Goal: Transaction & Acquisition: Register for event/course

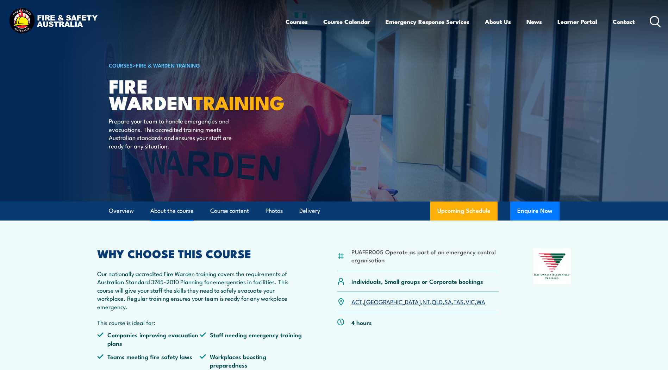
click at [180, 209] on link "About the course" at bounding box center [171, 211] width 43 height 19
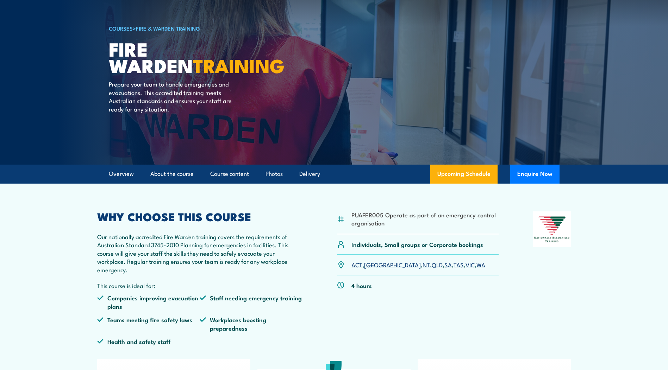
scroll to position [31, 0]
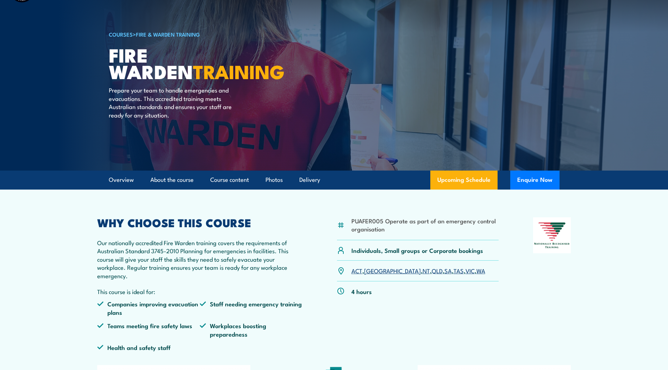
click at [123, 37] on link "COURSES" at bounding box center [121, 34] width 24 height 8
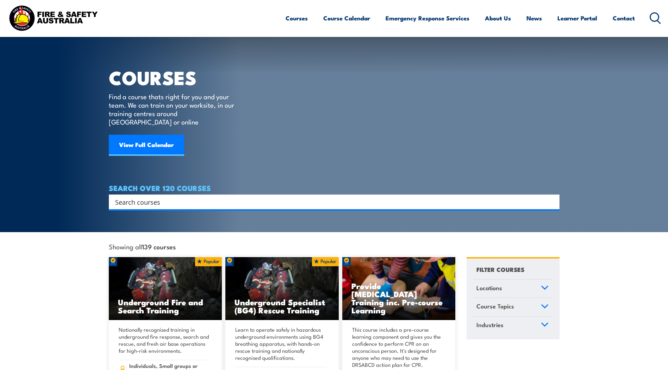
scroll to position [106, 0]
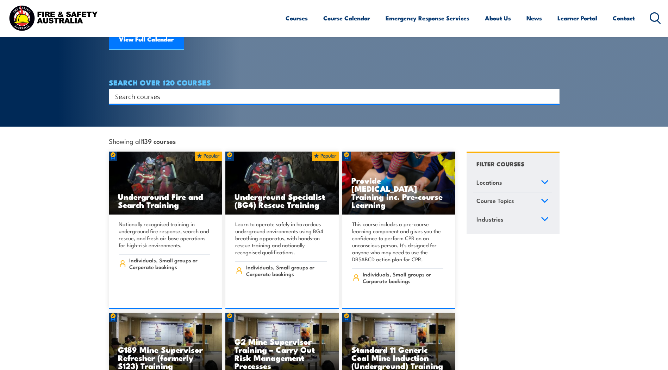
click at [173, 91] on input "Search input" at bounding box center [329, 96] width 429 height 11
type input "working at heights"
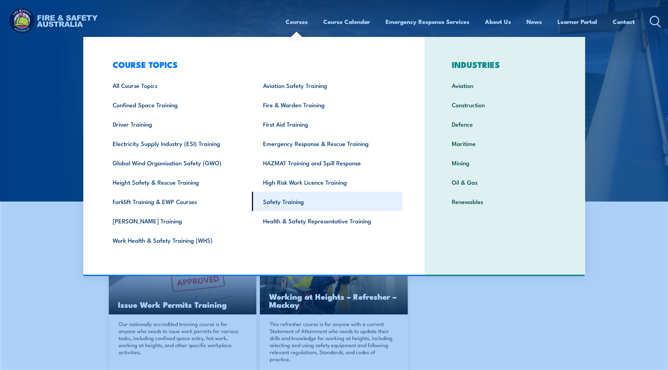
click at [292, 200] on link "Safety Training" at bounding box center [327, 201] width 150 height 19
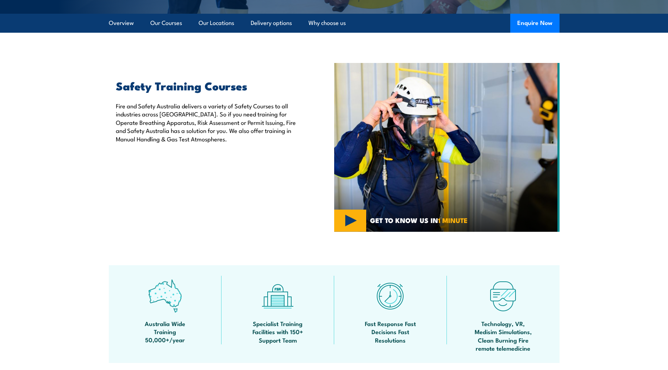
scroll to position [70, 0]
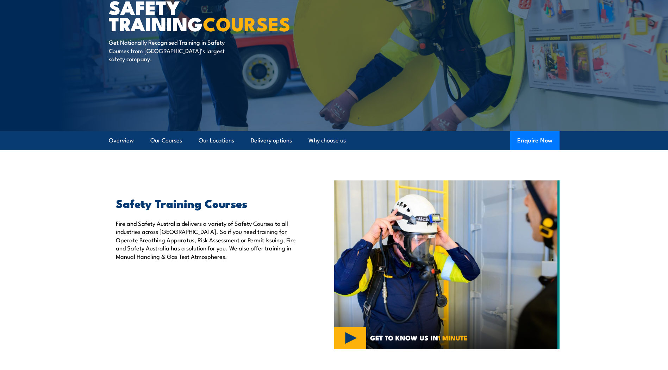
click at [183, 141] on ul "Overview Our Courses Our Locations Delivery options Why choose us" at bounding box center [227, 140] width 237 height 19
click at [174, 142] on link "Our Courses" at bounding box center [166, 140] width 32 height 19
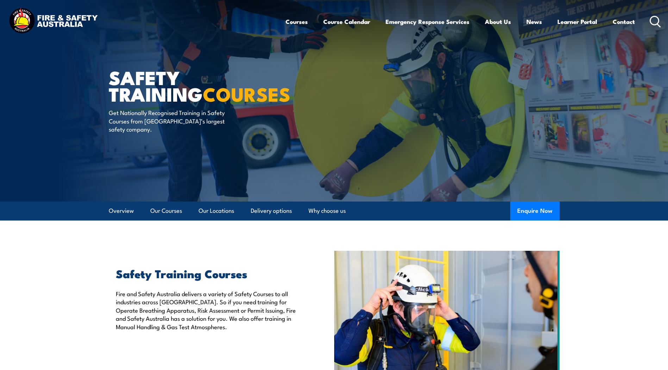
click at [124, 216] on link "Overview" at bounding box center [121, 211] width 25 height 19
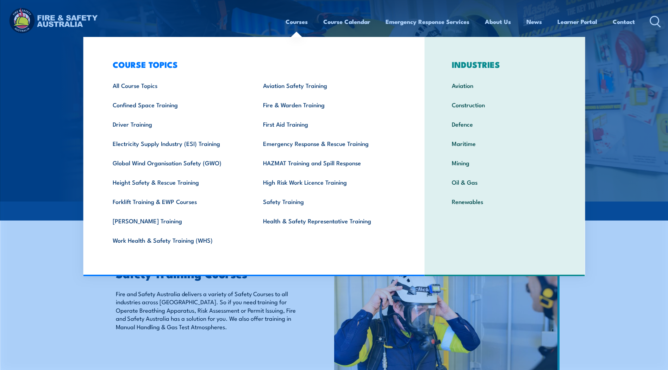
click at [295, 23] on link "Courses" at bounding box center [297, 21] width 22 height 19
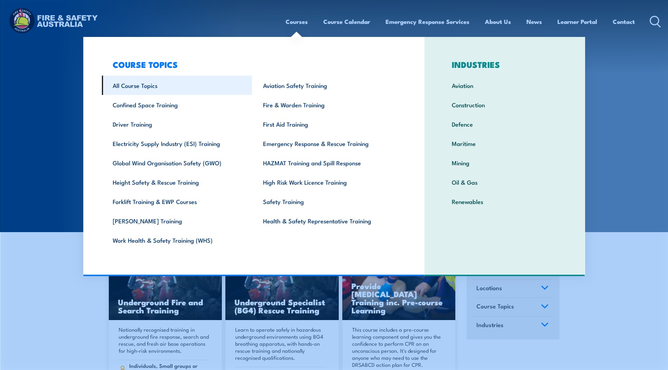
click at [140, 86] on link "All Course Topics" at bounding box center [177, 85] width 150 height 19
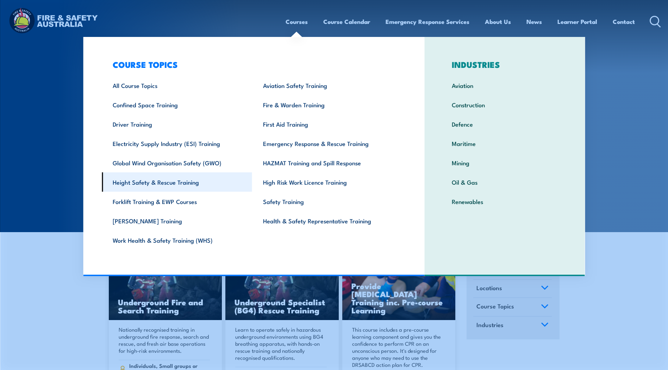
click at [163, 186] on link "Height Safety & Rescue Training" at bounding box center [177, 182] width 150 height 19
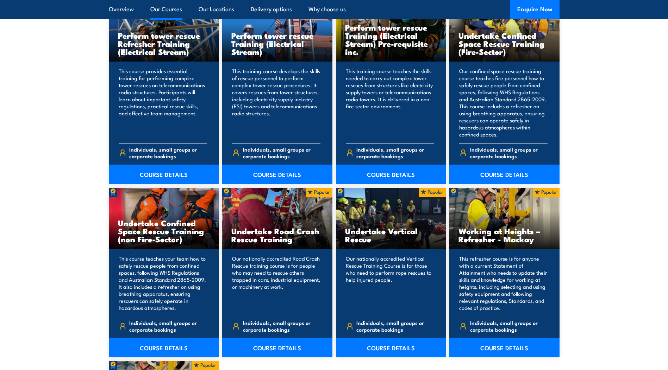
scroll to position [775, 0]
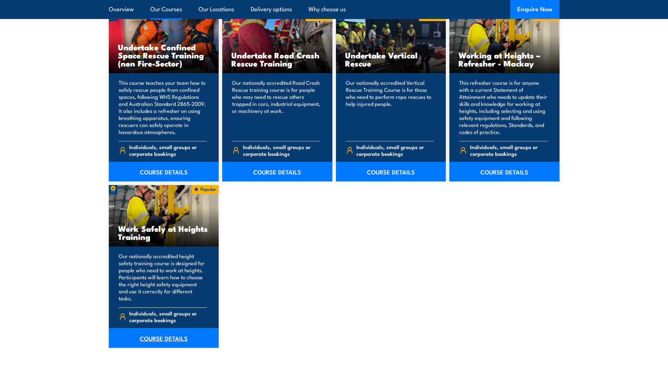
click at [165, 331] on link "COURSE DETAILS" at bounding box center [164, 339] width 110 height 20
click at [173, 331] on link "COURSE DETAILS" at bounding box center [164, 339] width 110 height 20
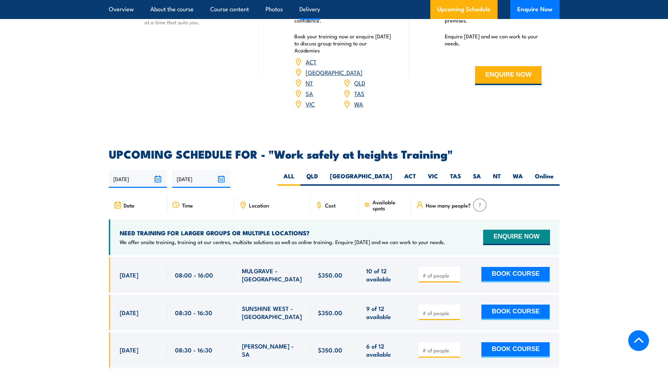
scroll to position [986, 0]
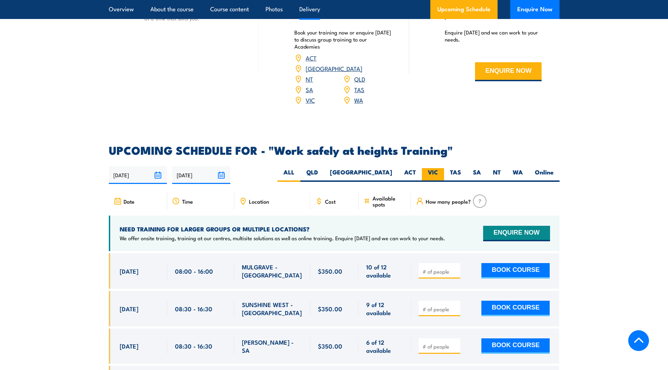
click at [442, 168] on label "VIC" at bounding box center [433, 175] width 22 height 14
click at [442, 168] on input "VIC" at bounding box center [440, 170] width 5 height 5
radio input "true"
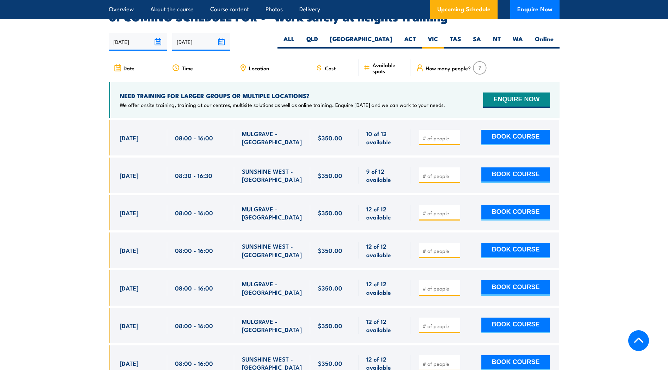
scroll to position [1120, 0]
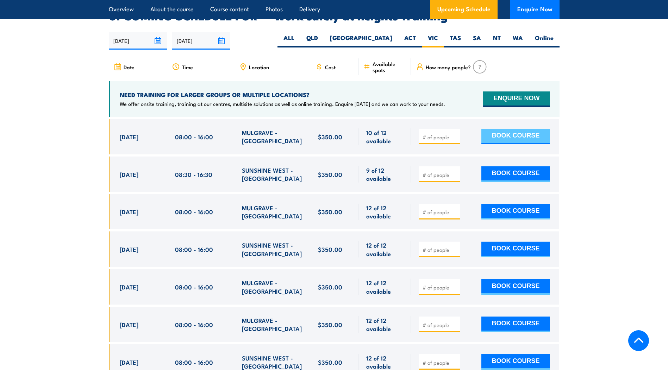
click at [529, 129] on button "BOOK COURSE" at bounding box center [515, 136] width 68 height 15
click at [437, 134] on input "number" at bounding box center [440, 137] width 35 height 7
type input "1"
click at [521, 129] on button "BOOK COURSE" at bounding box center [515, 136] width 68 height 15
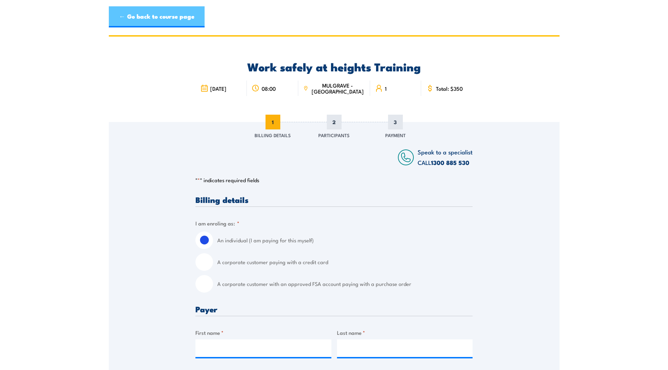
click at [181, 17] on link "← Go back to course page" at bounding box center [157, 16] width 96 height 21
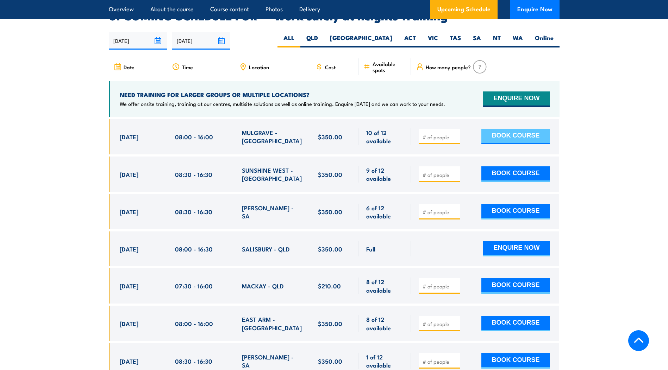
click at [535, 129] on button "BOOK COURSE" at bounding box center [515, 136] width 68 height 15
type input "1"
click at [489, 129] on button "BOOK COURSE" at bounding box center [515, 136] width 68 height 15
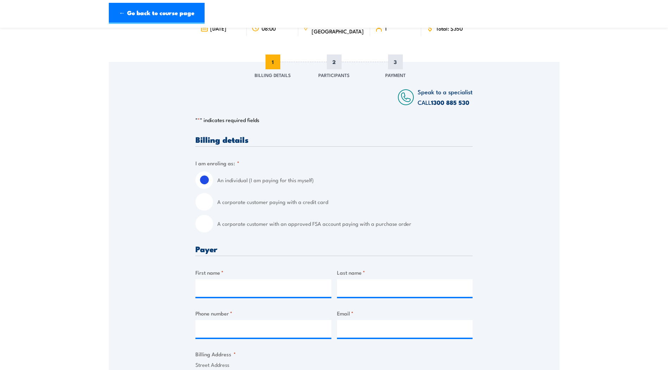
scroll to position [106, 0]
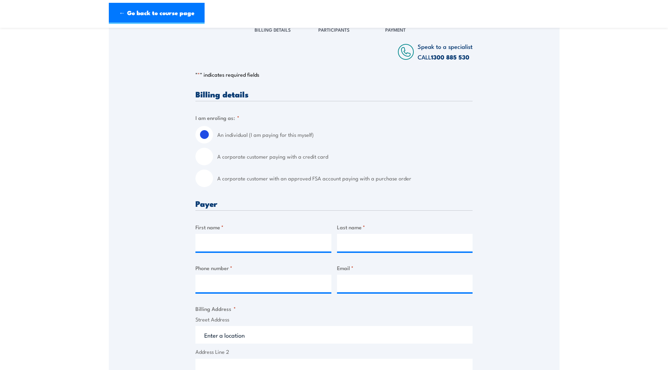
click at [205, 179] on input "A corporate customer with an approved FSA account paying with a purchase order" at bounding box center [204, 179] width 18 height 18
radio input "true"
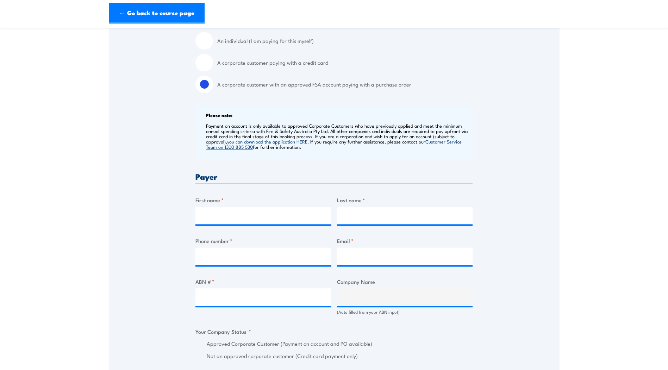
scroll to position [211, 0]
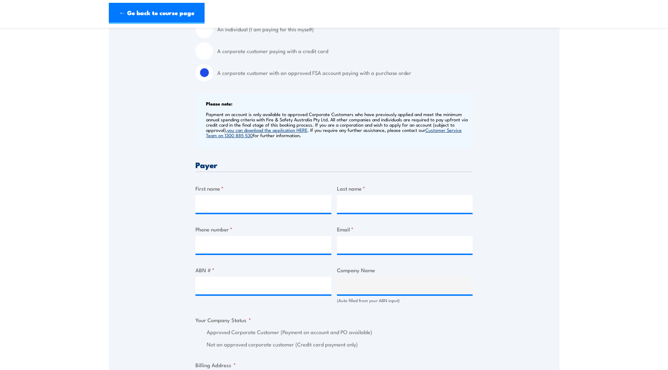
click at [226, 186] on label "First name *" at bounding box center [263, 189] width 136 height 8
click at [226, 195] on input "First name *" at bounding box center [263, 204] width 136 height 18
click at [223, 208] on input "First name *" at bounding box center [263, 204] width 136 height 18
type input "Emily"
type input "Bushell"
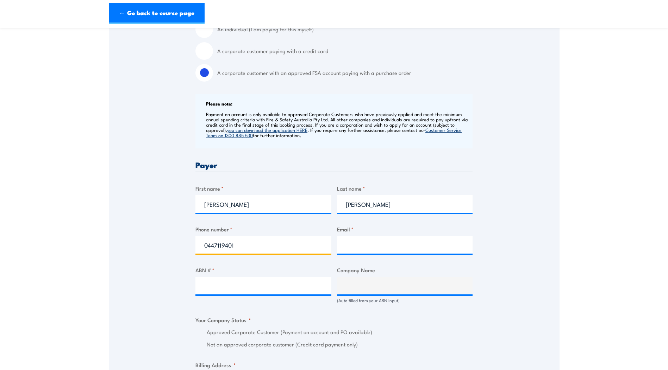
type input "0447119401"
type input "safetytraining@sew.com.au"
click at [235, 279] on input "ABN # *" at bounding box center [263, 286] width 136 height 18
click at [245, 273] on label "ABN # *" at bounding box center [263, 270] width 136 height 8
click at [245, 277] on input "ABN # *" at bounding box center [263, 286] width 136 height 18
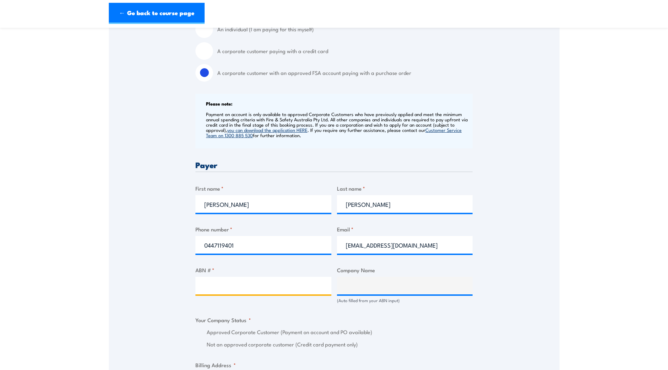
click at [240, 282] on input "ABN # *" at bounding box center [263, 286] width 136 height 18
paste input "89 066 902 547"
type input "89 066 902 547"
type input "SOUTH EAST WATER CORPORATION"
radio input "true"
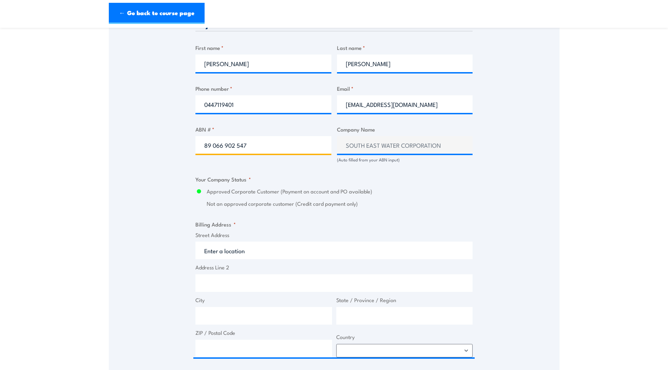
type input "89 066 902 547"
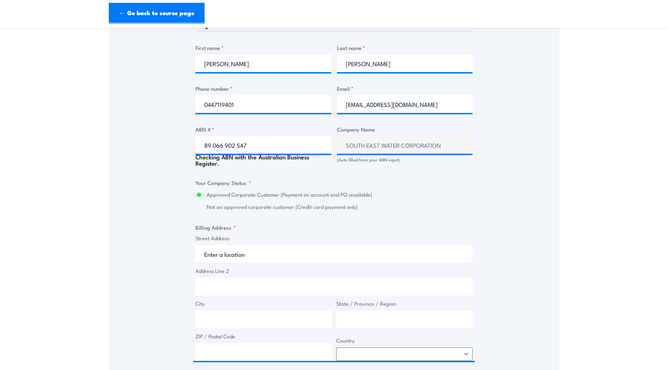
click at [163, 227] on div "Speak to a specialist CALL 1300 885 530 CALL 1300 885 530 " * " indicates requi…" at bounding box center [334, 173] width 451 height 806
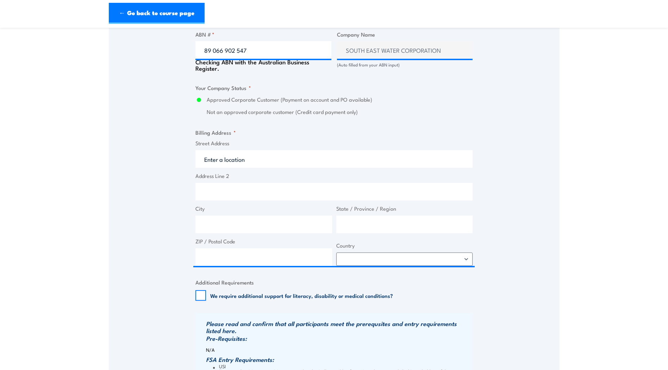
scroll to position [458, 0]
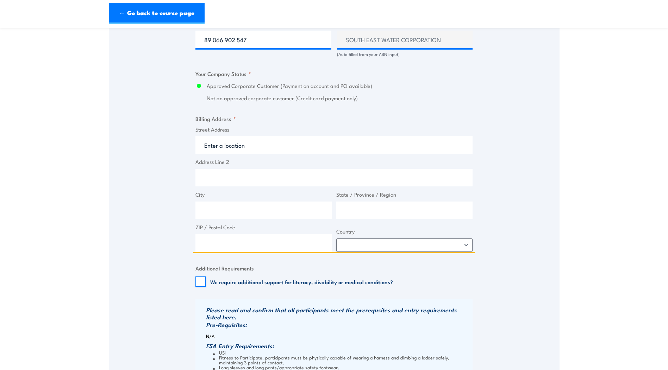
click at [248, 149] on input "Street Address" at bounding box center [333, 145] width 277 height 18
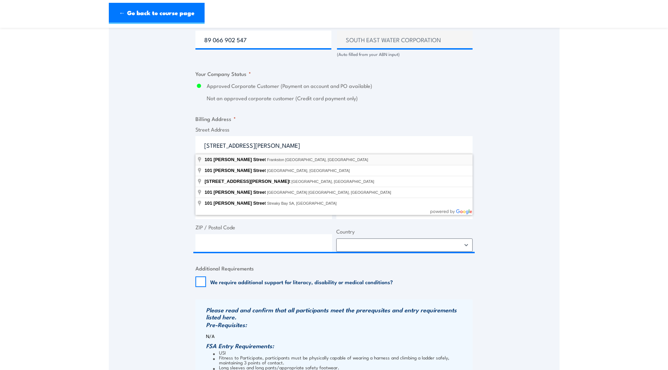
type input "101 Wells Street, Frankston VIC, Australia"
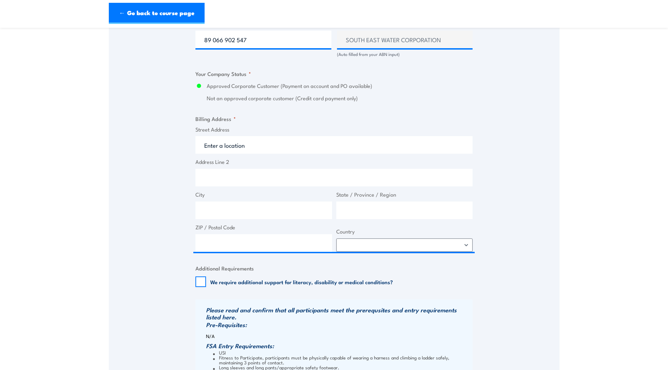
type input "101 Wells St"
type input "Frankston"
type input "Victoria"
type input "3199"
select select "Australia"
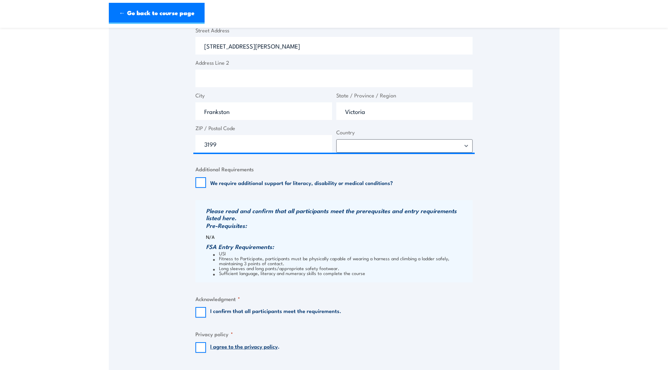
scroll to position [563, 0]
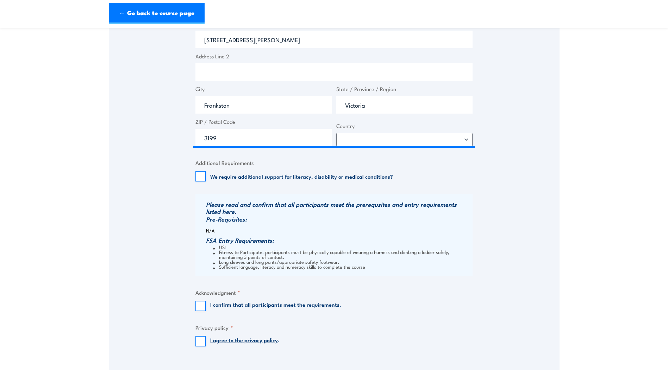
click at [206, 304] on div "I confirm that all participants meet the requirements." at bounding box center [268, 306] width 146 height 11
click at [199, 342] on input "I agree to the privacy policy ." at bounding box center [200, 341] width 11 height 11
checkbox input "true"
click at [200, 309] on input "I confirm that all participants meet the requirements." at bounding box center [200, 306] width 11 height 11
checkbox input "true"
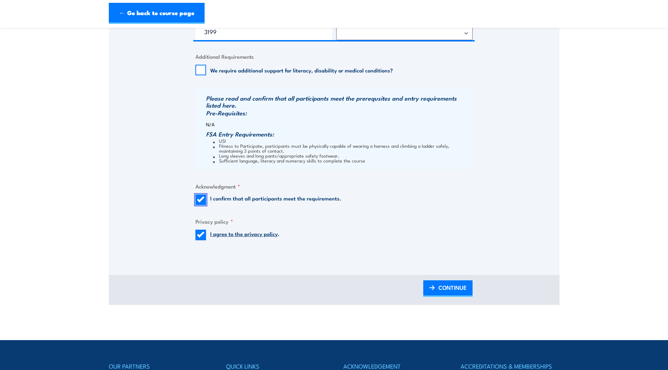
scroll to position [775, 0]
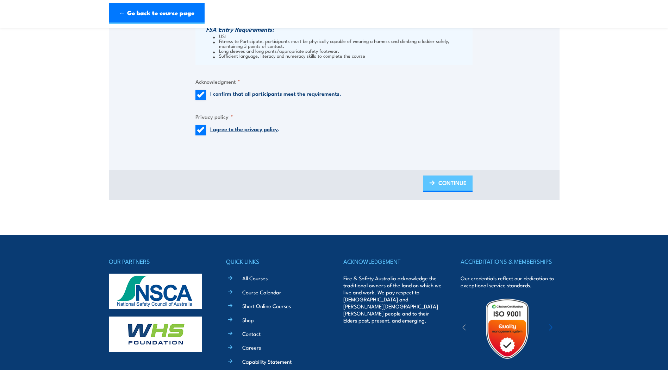
click at [424, 189] on link "CONTINUE" at bounding box center [447, 184] width 49 height 17
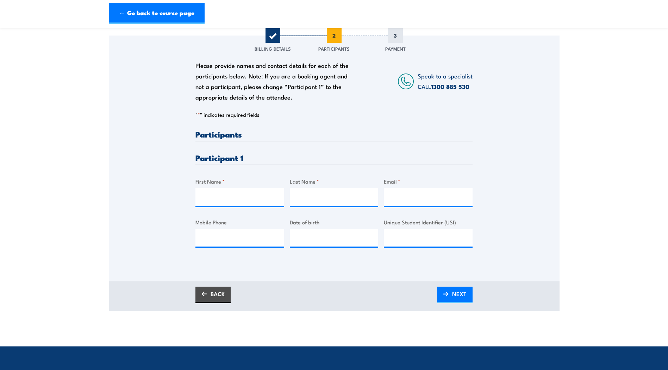
scroll to position [106, 0]
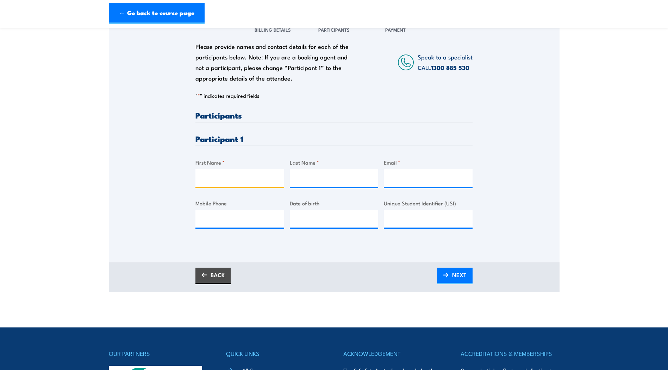
click at [255, 173] on input "First Name *" at bounding box center [239, 178] width 89 height 18
click at [205, 179] on input "First Name *" at bounding box center [239, 178] width 89 height 18
type input "Marco"
type input "Mandarino"
click at [400, 182] on input "Email *" at bounding box center [428, 178] width 89 height 18
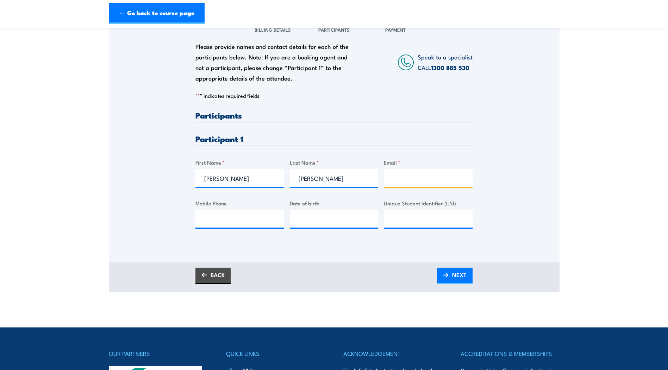
paste input "marco.mandarino@sew.com.au"
type input "marco.mandarino@sew.com.au"
click at [234, 223] on input "Mobile Phone" at bounding box center [239, 219] width 89 height 18
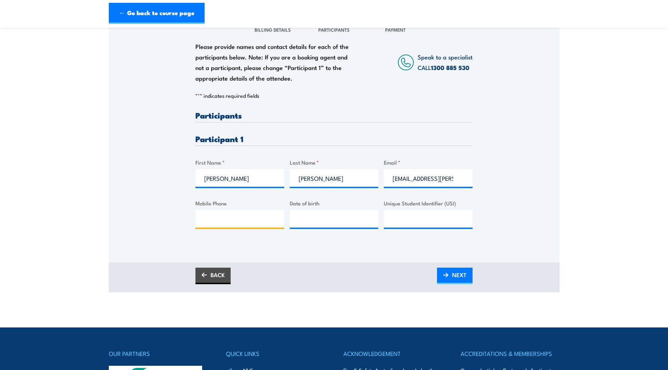
paste input "0437 810 159"
type input "0437 810 159"
click at [288, 235] on div "Please provide names and contact details for each of the participants below. No…" at bounding box center [333, 175] width 277 height 129
click at [461, 274] on span "NEXT" at bounding box center [459, 275] width 14 height 19
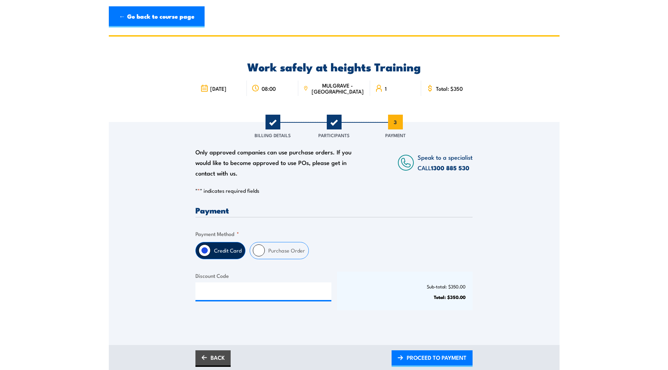
click at [278, 251] on label "Purchase Order" at bounding box center [287, 251] width 44 height 17
click at [265, 251] on input "Purchase Order" at bounding box center [259, 251] width 12 height 12
radio input "true"
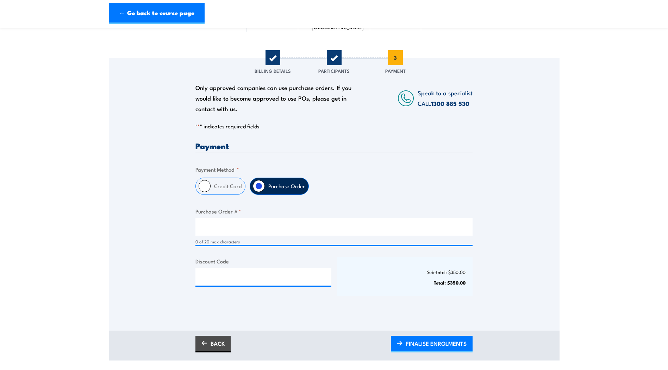
scroll to position [70, 0]
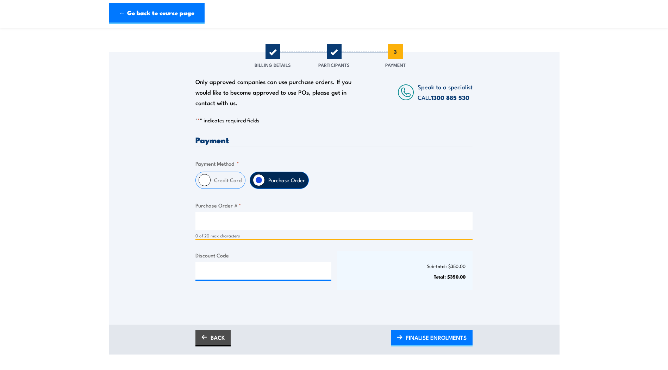
click at [267, 227] on input "Purchase Order # *" at bounding box center [333, 221] width 277 height 18
click at [250, 227] on input "Purchase Order # *" at bounding box center [333, 221] width 277 height 18
type input "SEW107580"
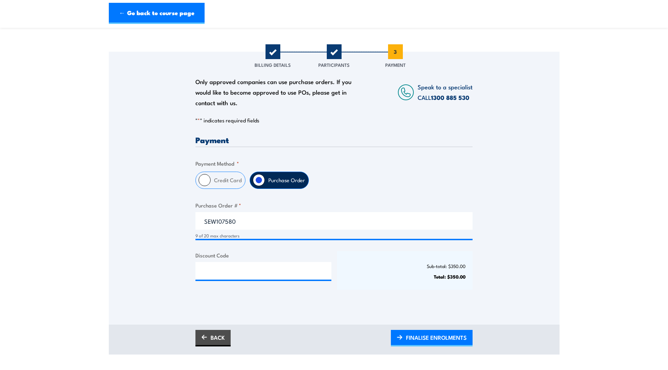
click at [413, 158] on div "Payment Only approved companies can use purchase orders. If you would like to b…" at bounding box center [333, 219] width 277 height 167
click at [446, 339] on span "FINALISE ENROLMENTS" at bounding box center [436, 338] width 61 height 19
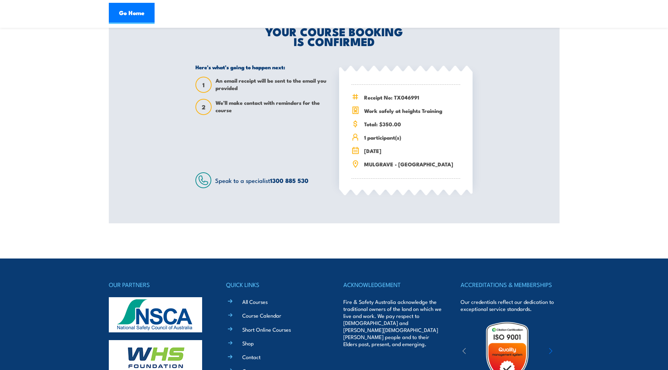
scroll to position [25, 0]
